Goal: Navigation & Orientation: Find specific page/section

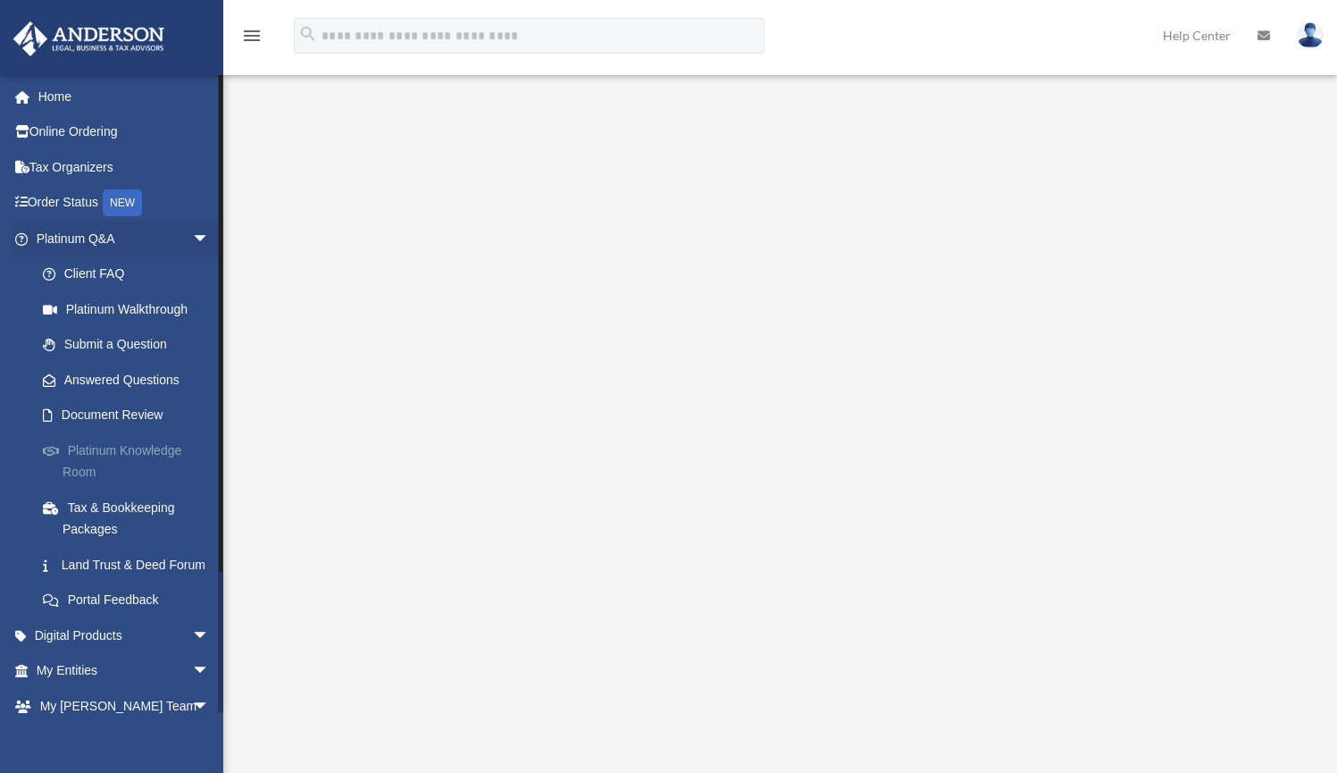
click at [90, 445] on link "Platinum Knowledge Room" at bounding box center [131, 460] width 212 height 57
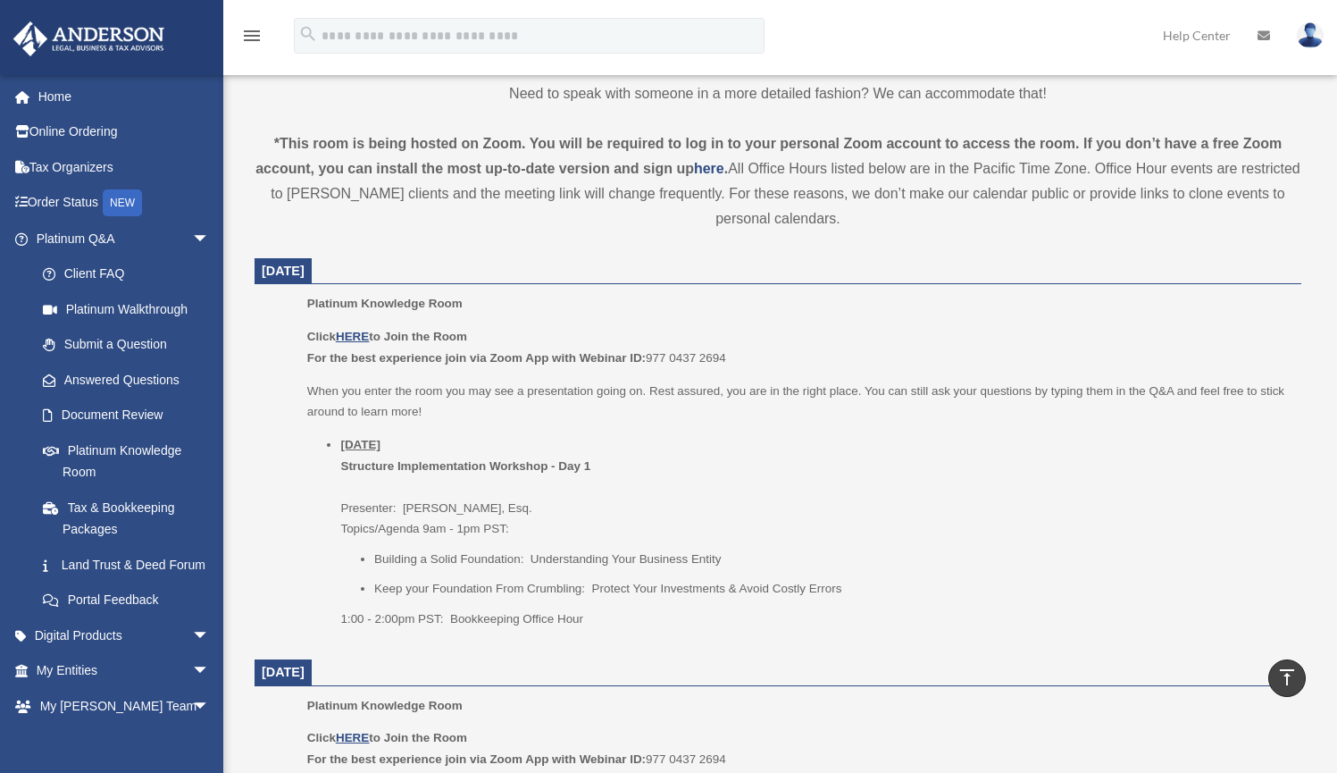
scroll to position [548, 0]
click at [354, 334] on u "HERE" at bounding box center [352, 333] width 33 height 13
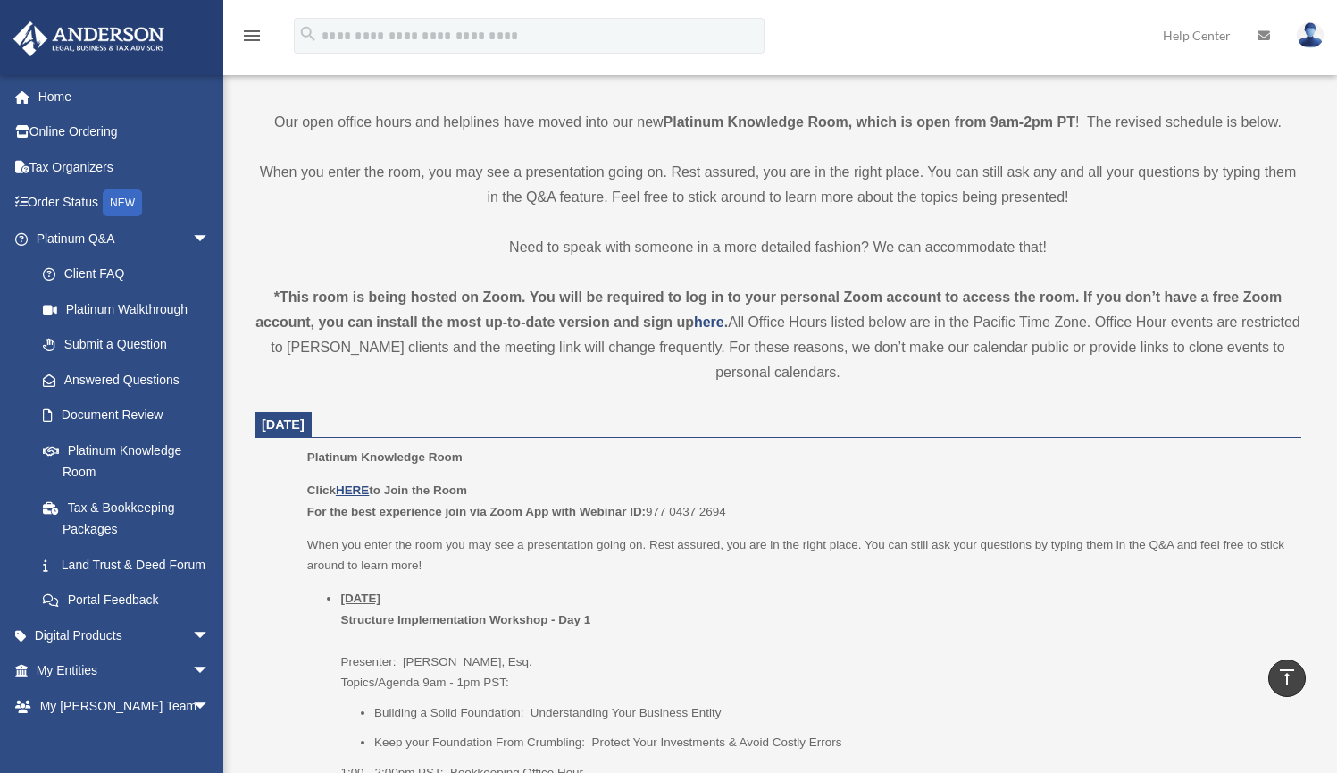
scroll to position [383, 0]
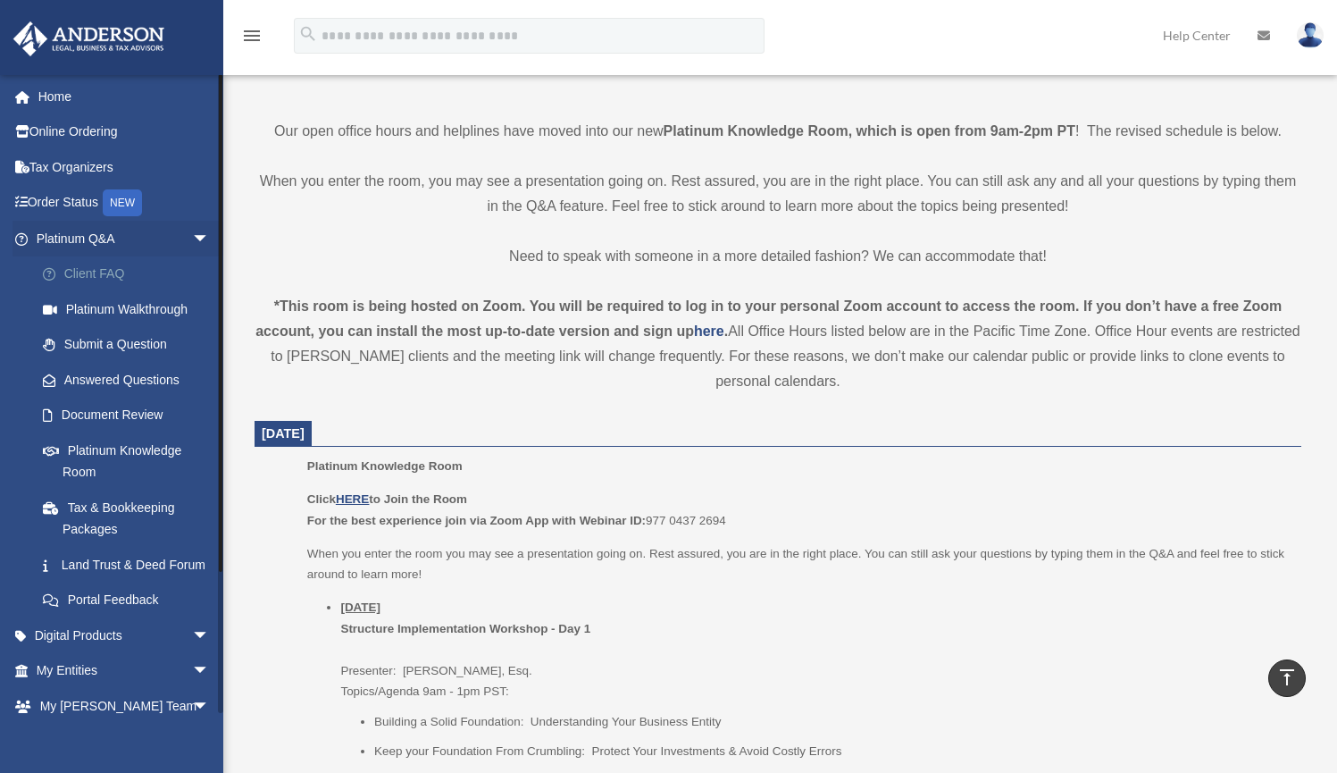
click at [117, 269] on link "Client FAQ" at bounding box center [131, 274] width 212 height 36
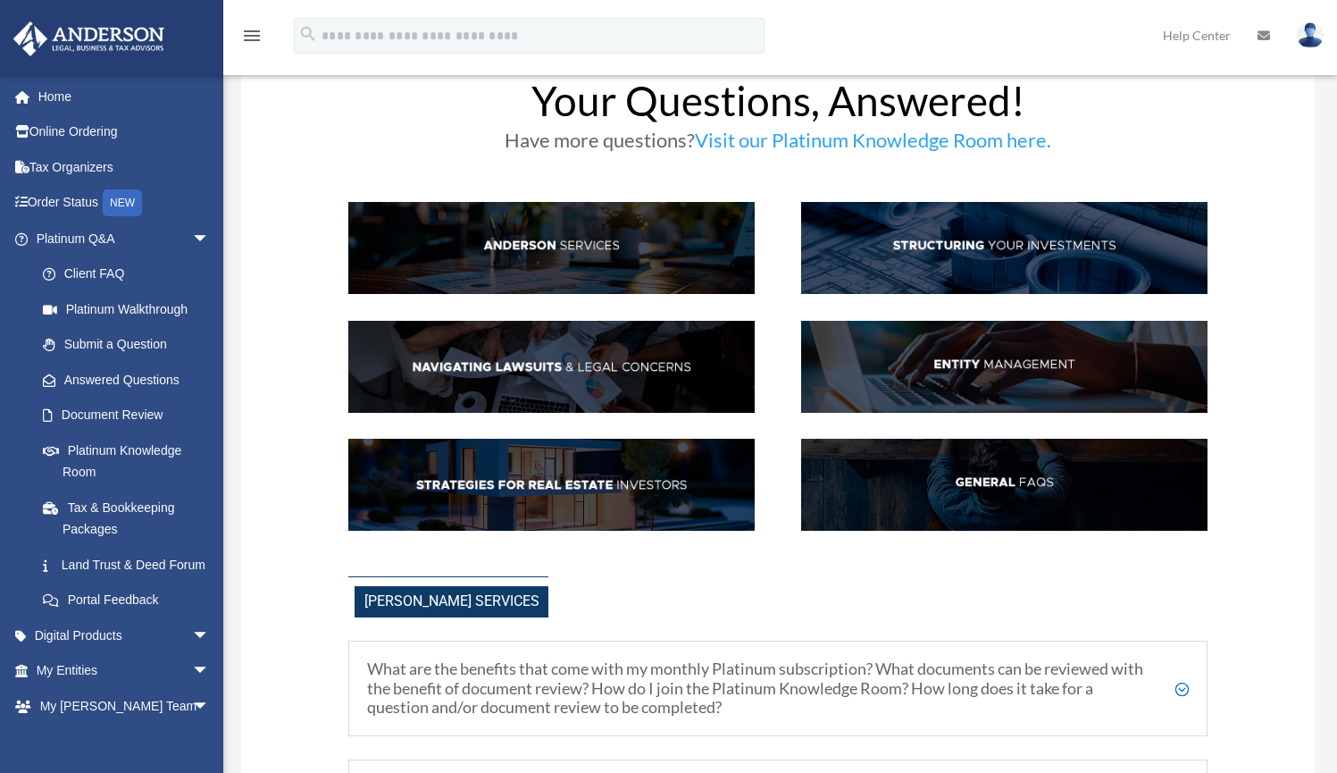
scroll to position [46, 0]
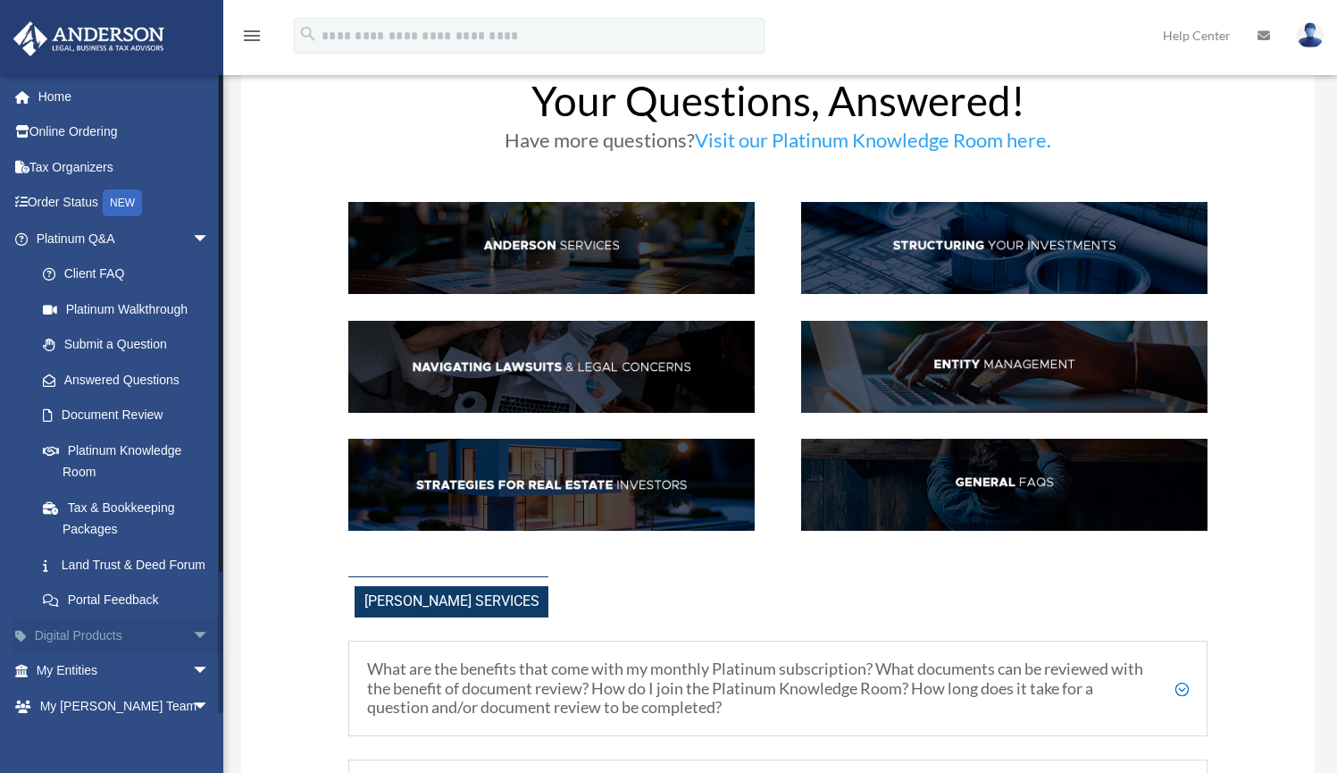
click at [192, 648] on span "arrow_drop_down" at bounding box center [210, 635] width 36 height 37
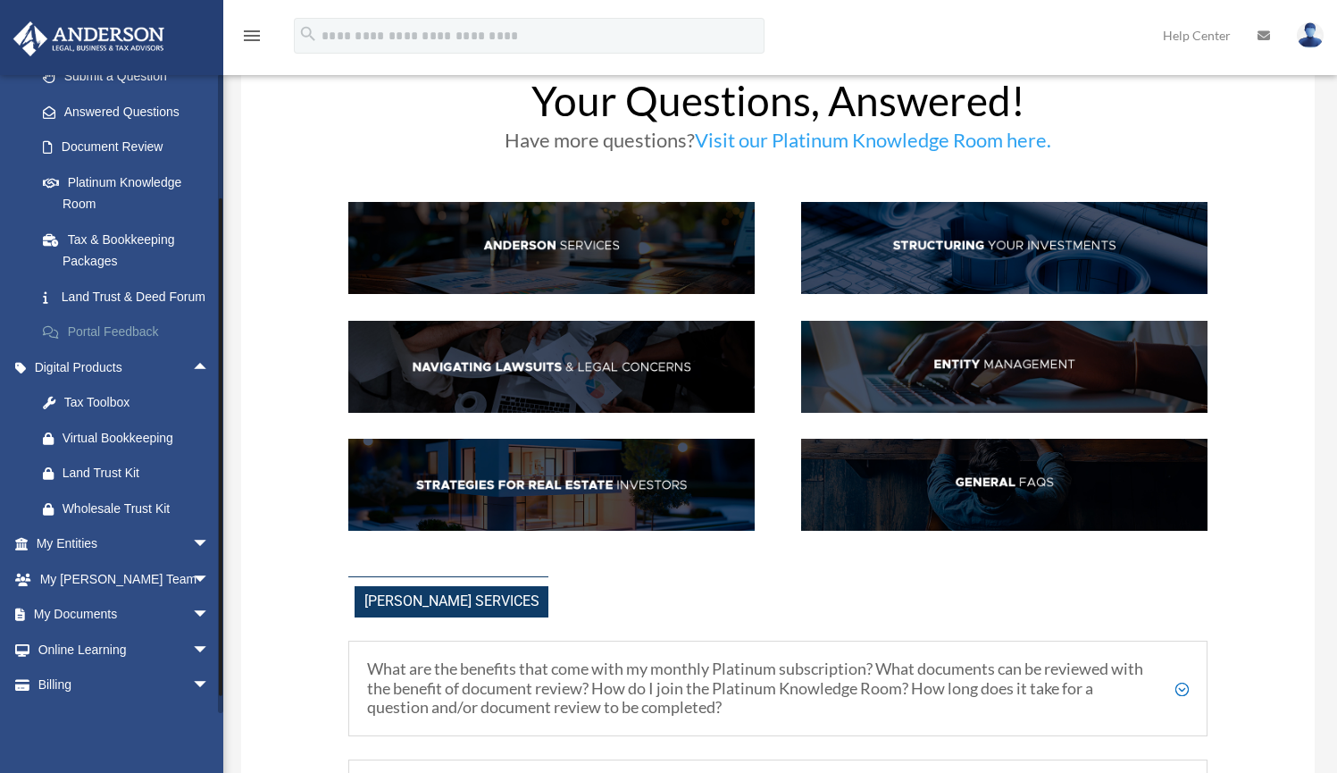
scroll to position [269, 0]
click at [195, 612] on span "arrow_drop_down" at bounding box center [210, 614] width 36 height 37
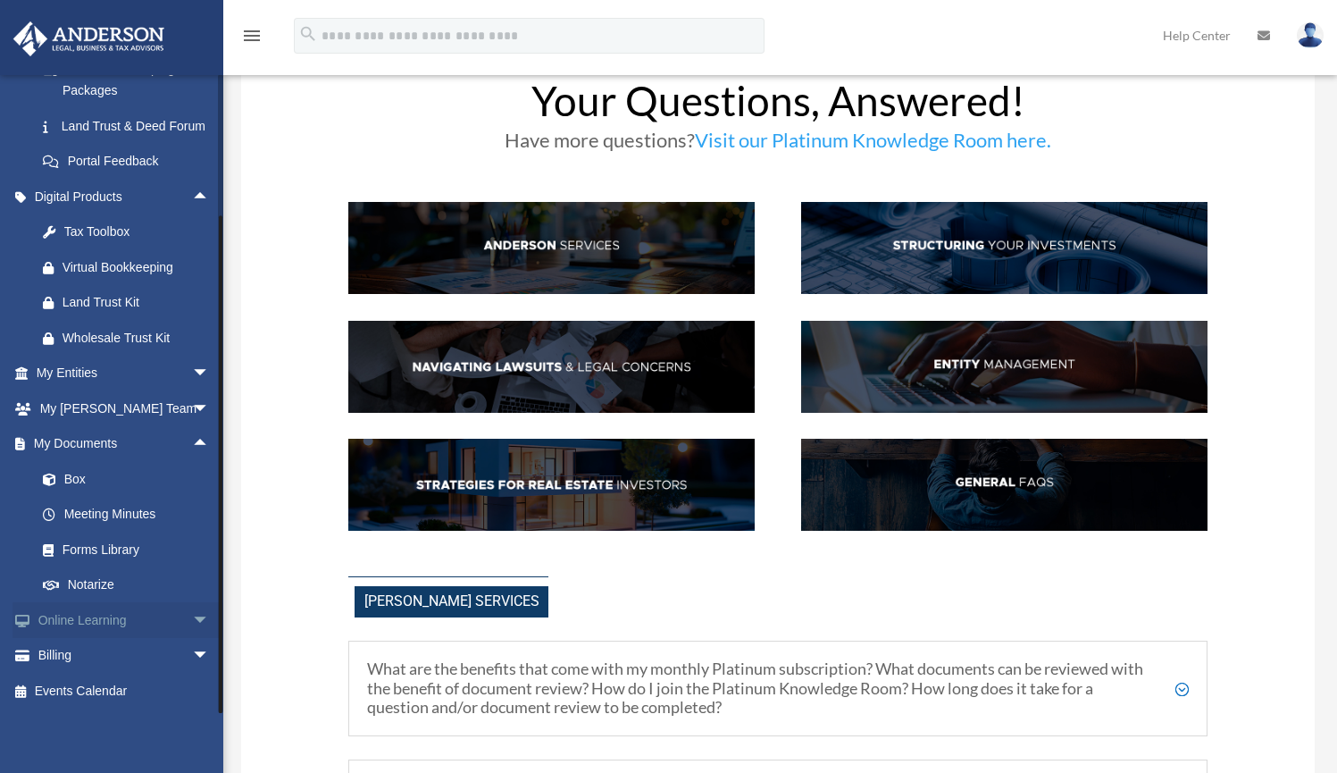
scroll to position [446, 0]
click at [135, 552] on link "Forms Library" at bounding box center [131, 549] width 212 height 36
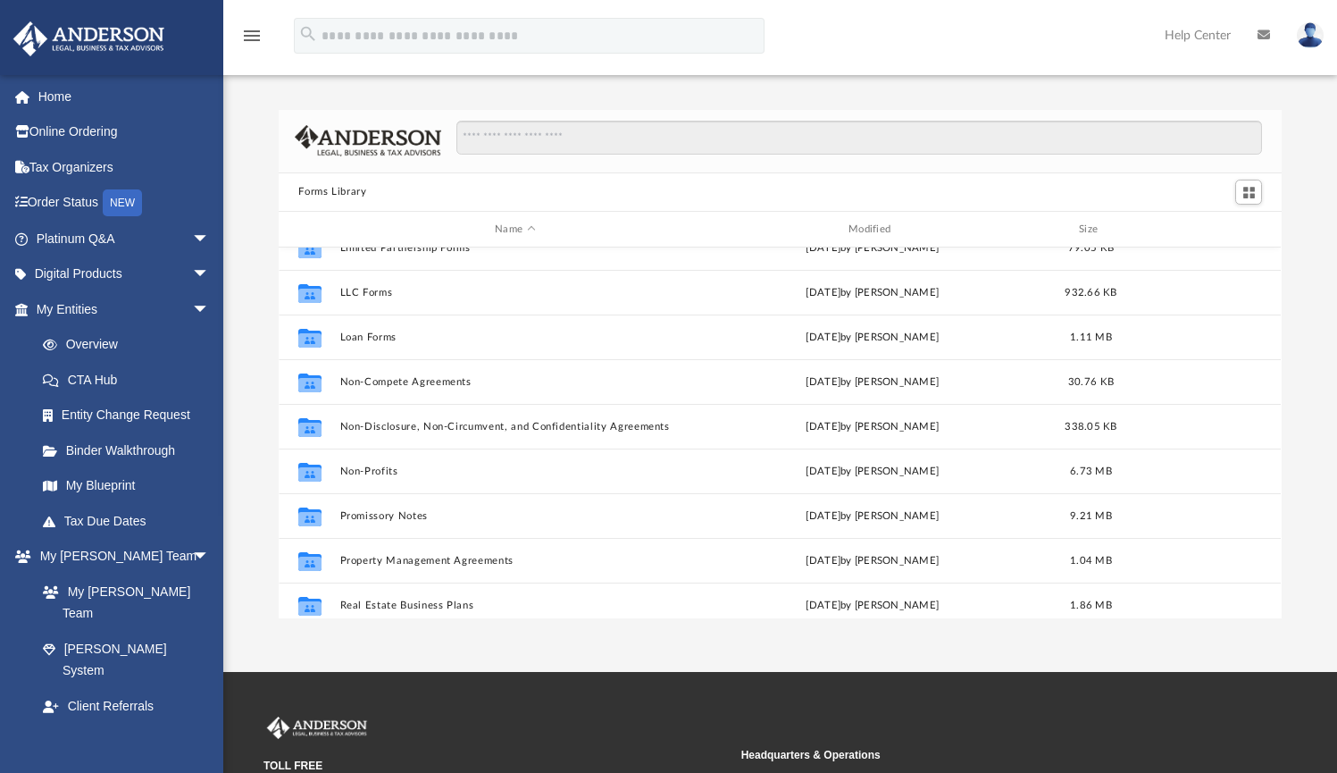
scroll to position [828, 0]
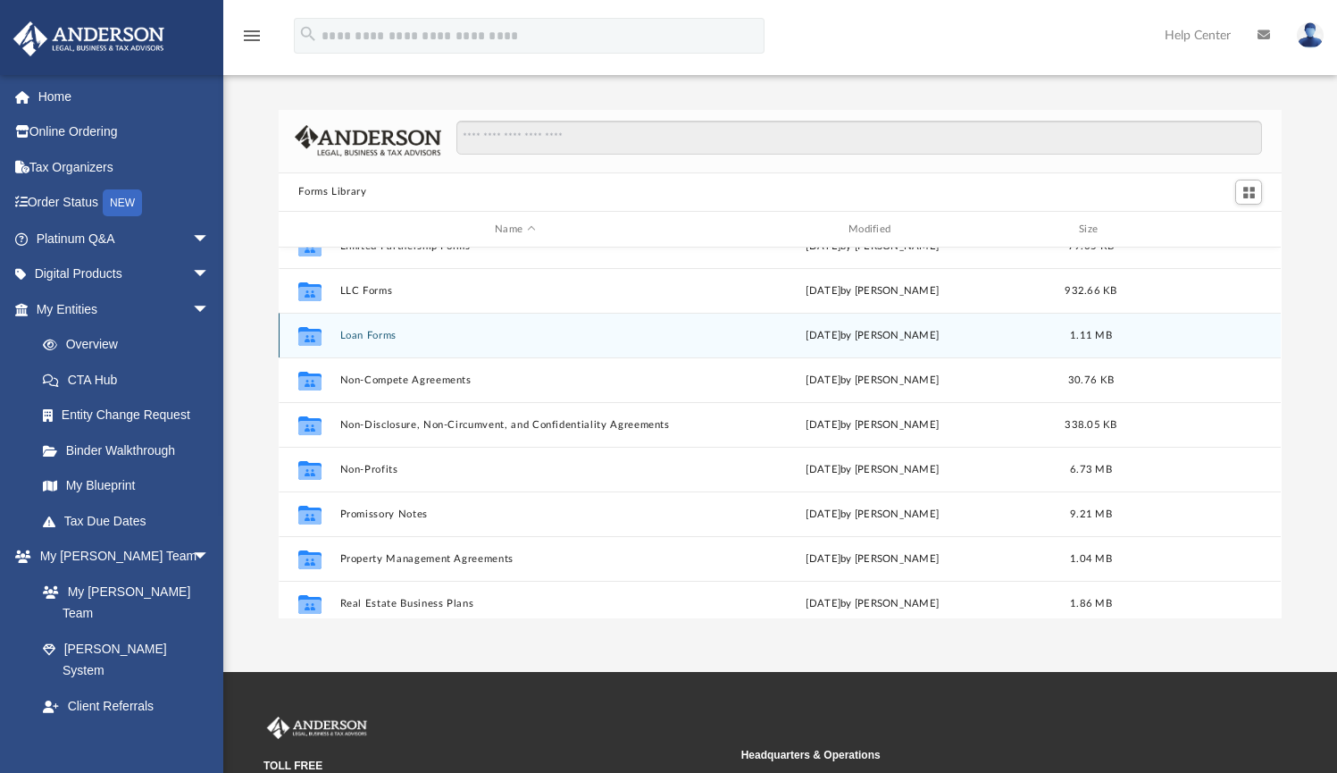
click at [397, 337] on button "Loan Forms" at bounding box center [515, 336] width 350 height 12
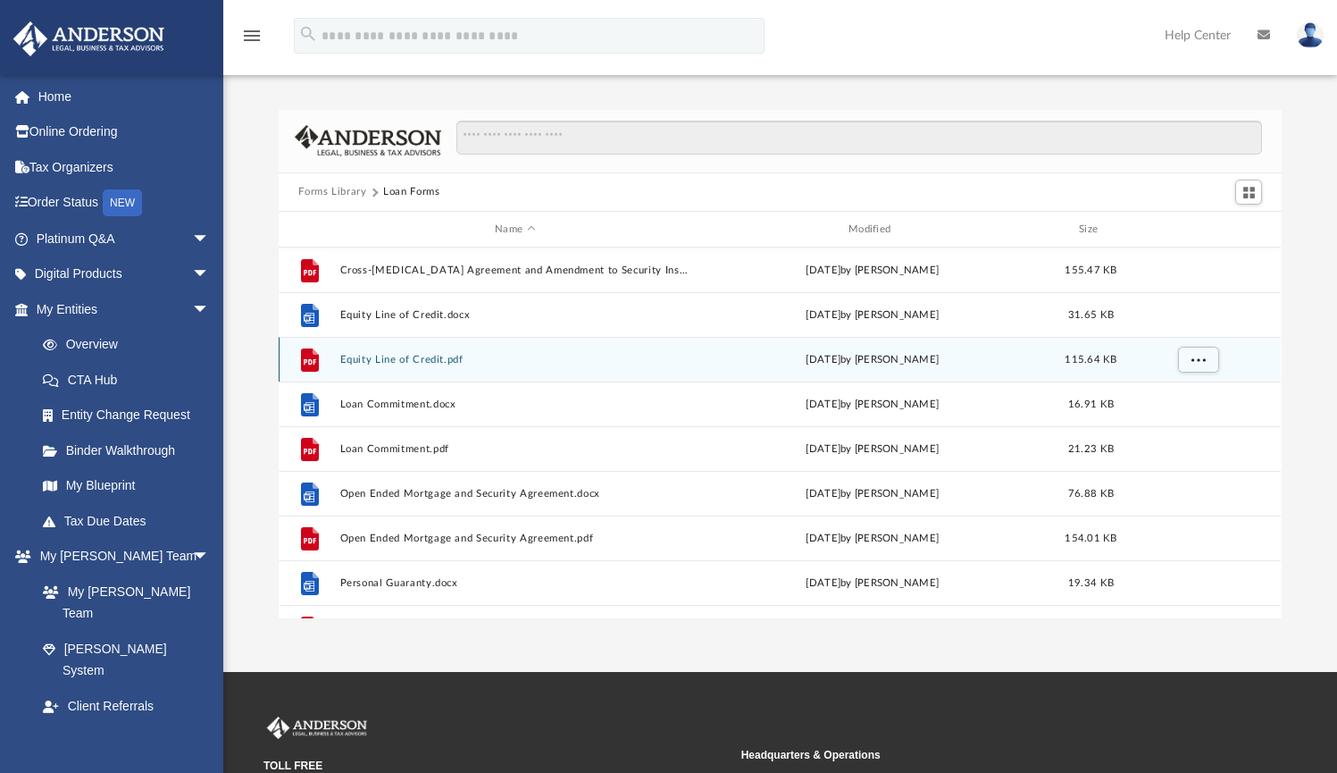
scroll to position [0, 0]
